Goal: Transaction & Acquisition: Purchase product/service

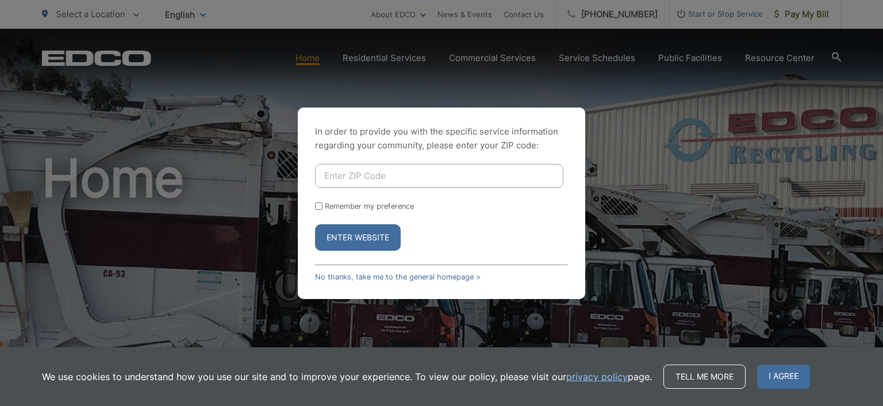
click at [356, 175] on input "Enter ZIP Code" at bounding box center [439, 176] width 248 height 24
type input "92118"
click at [315, 224] on button "Enter Website" at bounding box center [358, 237] width 86 height 26
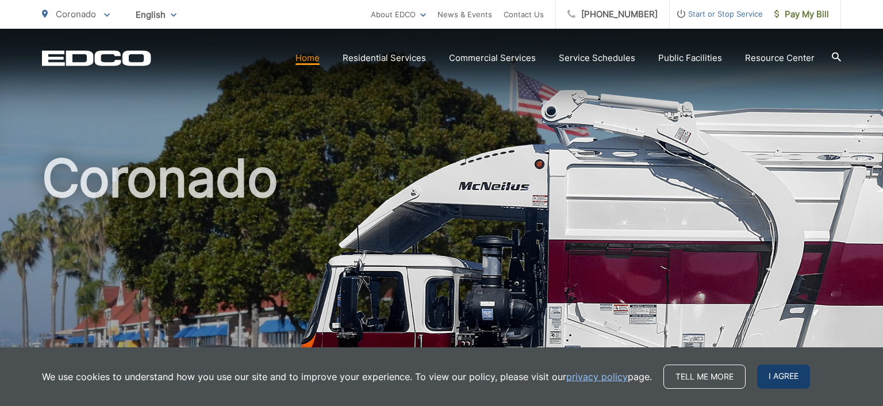
click at [777, 376] on span "I agree" at bounding box center [783, 376] width 53 height 24
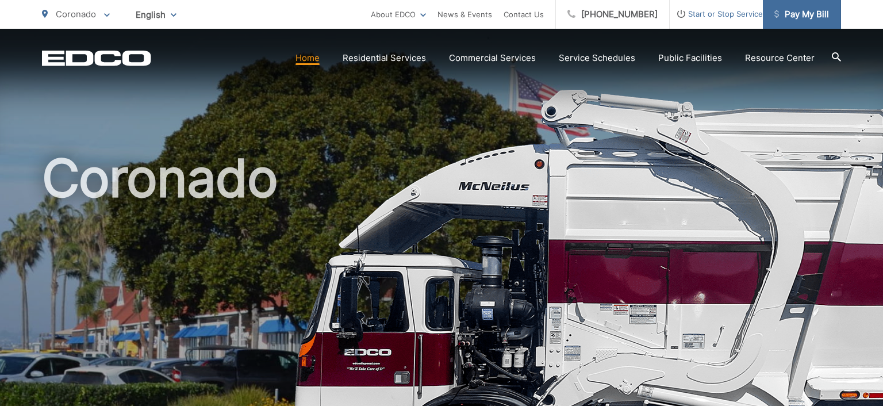
click at [796, 15] on span "Pay My Bill" at bounding box center [801, 14] width 55 height 14
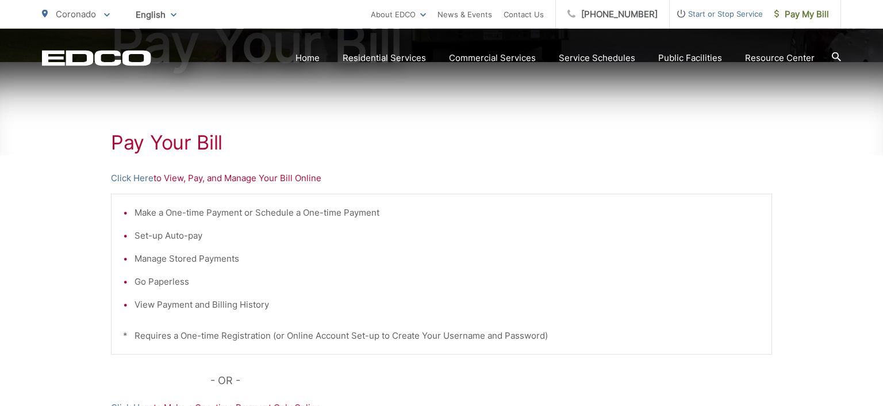
scroll to position [182, 0]
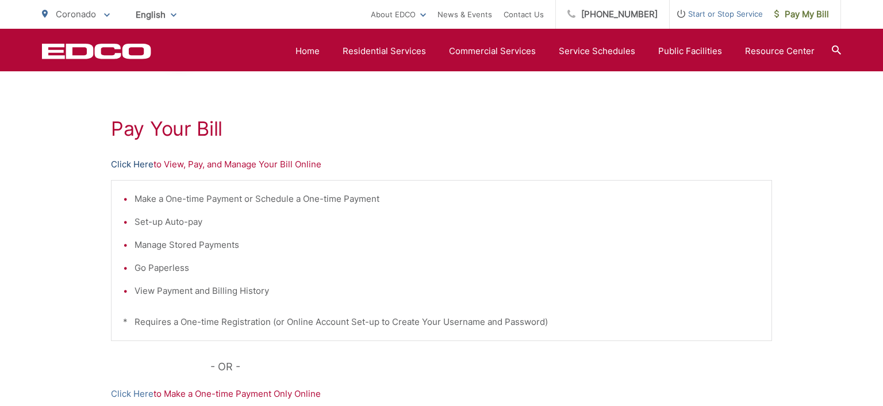
click at [135, 164] on link "Click Here" at bounding box center [132, 164] width 43 height 14
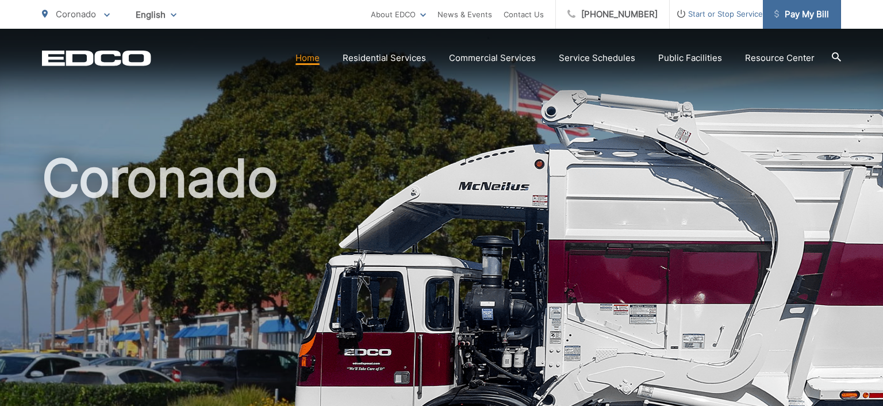
click at [787, 14] on span "Pay My Bill" at bounding box center [801, 14] width 55 height 14
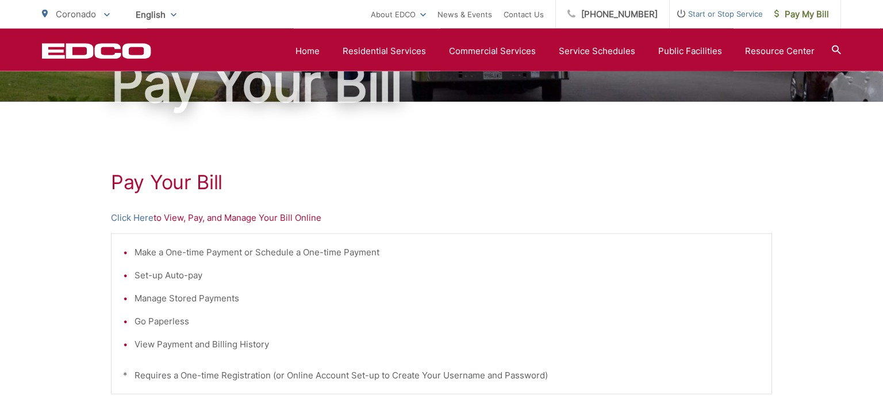
scroll to position [121, 0]
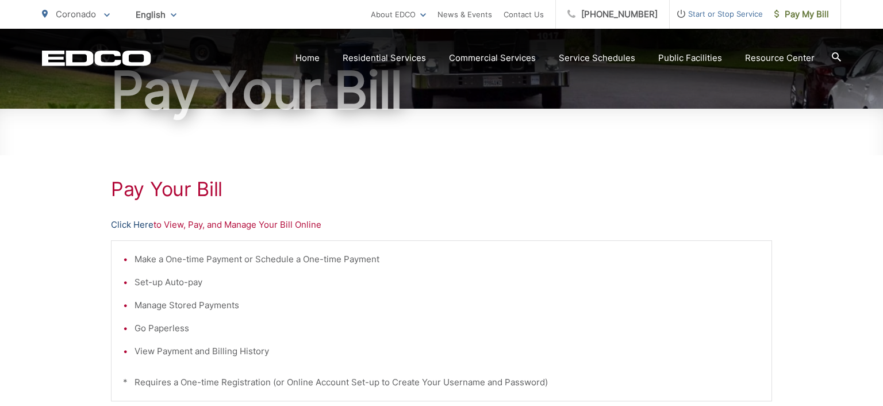
click at [132, 222] on link "Click Here" at bounding box center [132, 225] width 43 height 14
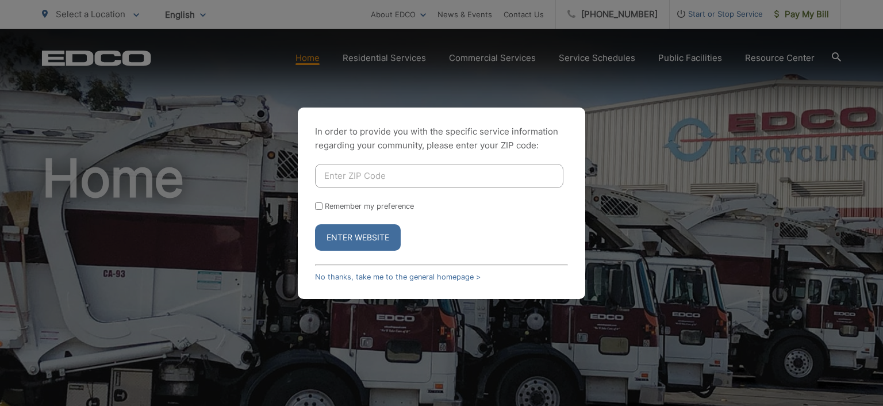
click at [699, 15] on div "In order to provide you with the specific service information regarding your co…" at bounding box center [441, 203] width 883 height 406
click at [406, 179] on input "Enter ZIP Code" at bounding box center [439, 176] width 248 height 24
type input "92118"
click at [315, 224] on button "Enter Website" at bounding box center [358, 237] width 86 height 26
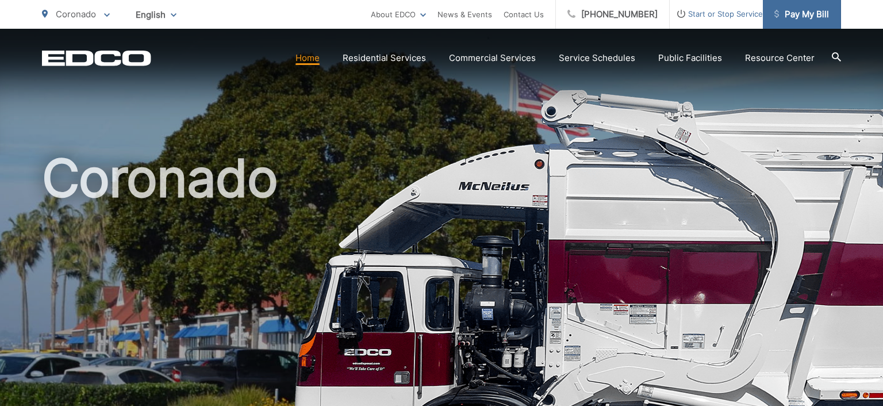
click at [805, 15] on span "Pay My Bill" at bounding box center [801, 14] width 55 height 14
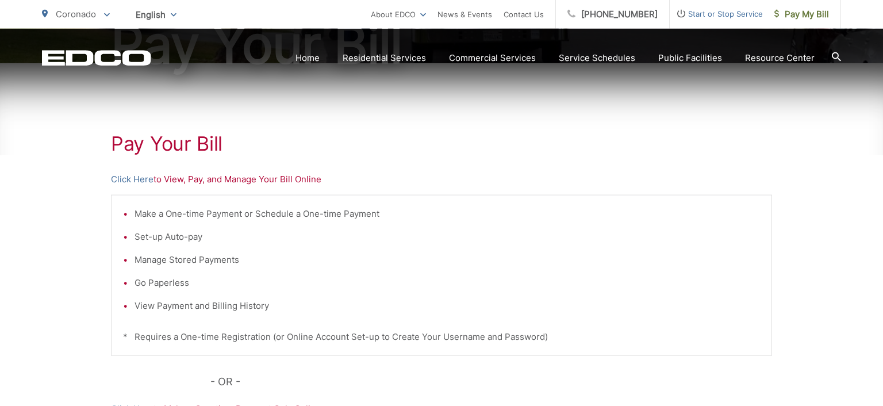
scroll to position [182, 0]
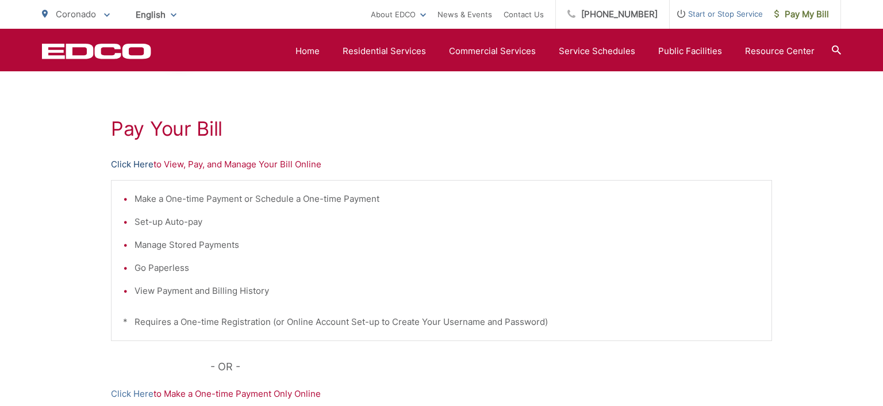
click at [133, 161] on link "Click Here" at bounding box center [132, 164] width 43 height 14
